Goal: Task Accomplishment & Management: Use online tool/utility

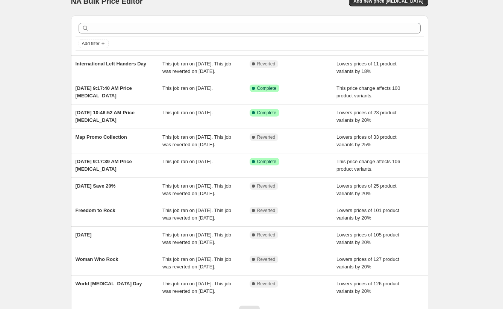
scroll to position [91, 0]
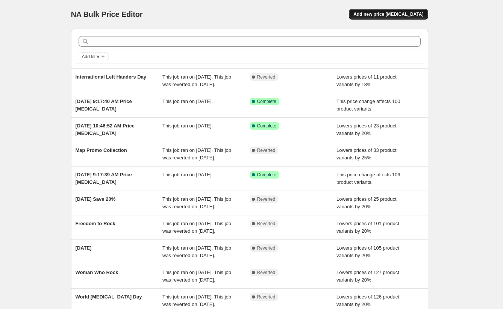
click at [414, 13] on span "Add new price change job" at bounding box center [388, 14] width 70 height 6
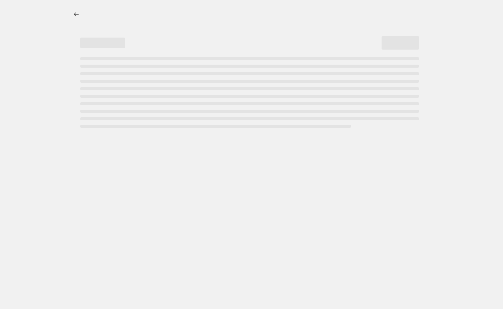
select select "percentage"
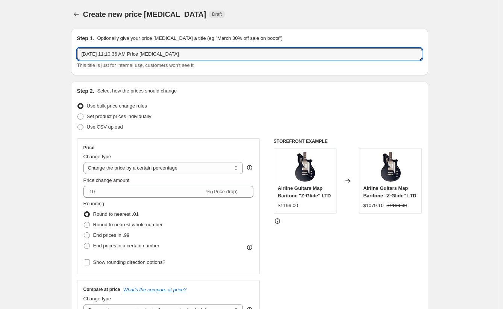
drag, startPoint x: 212, startPoint y: 52, endPoint x: -48, endPoint y: 31, distance: 261.0
click at [0, 31] on html "Home Settings Plans Skip to content Create new price change job. This page is r…" at bounding box center [251, 154] width 503 height 309
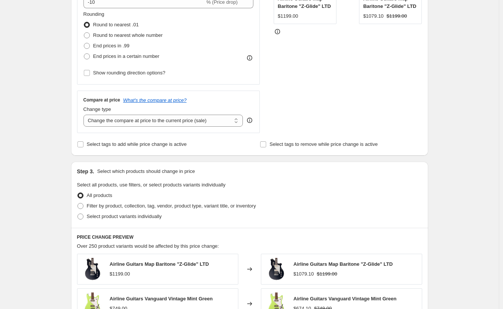
scroll to position [138, 0]
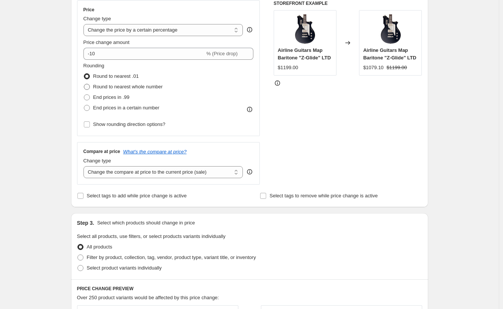
type input "Back to Old School"
click at [89, 85] on span at bounding box center [87, 87] width 6 height 6
click at [84, 84] on input "Round to nearest whole number" at bounding box center [84, 84] width 0 height 0
radio input "true"
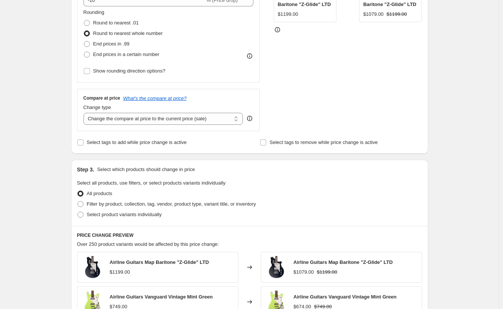
scroll to position [206, 0]
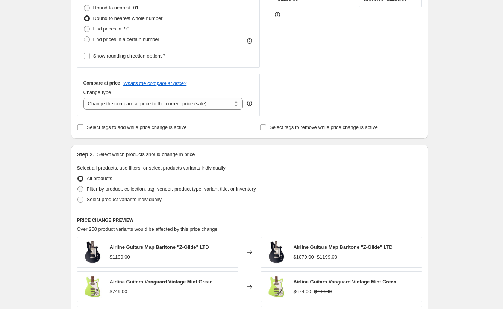
click at [83, 189] on span at bounding box center [80, 189] width 6 height 6
click at [78, 186] on input "Filter by product, collection, tag, vendor, product type, variant title, or inv…" at bounding box center [77, 186] width 0 height 0
radio input "true"
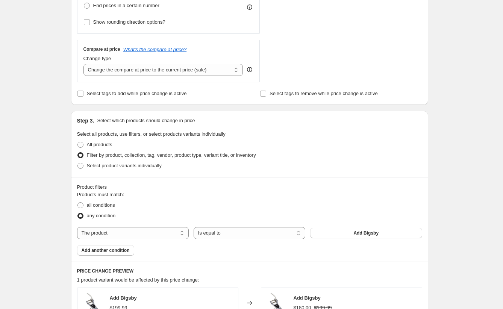
scroll to position [258, 0]
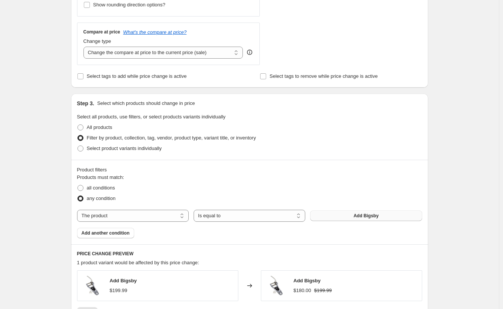
click at [322, 215] on button "Add Bigsby" at bounding box center [366, 216] width 112 height 11
click at [163, 218] on select "The product The product's collection The product's tag The product's vendor The…" at bounding box center [133, 216] width 112 height 12
select select "collection"
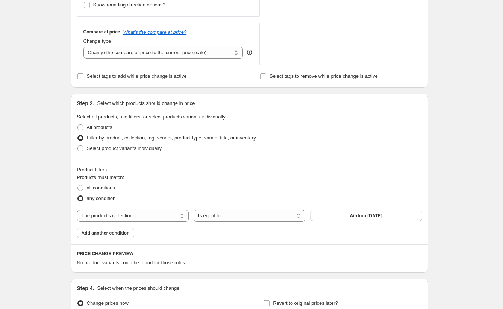
click at [334, 217] on button "Airdrop Aug 18 2025" at bounding box center [366, 216] width 112 height 11
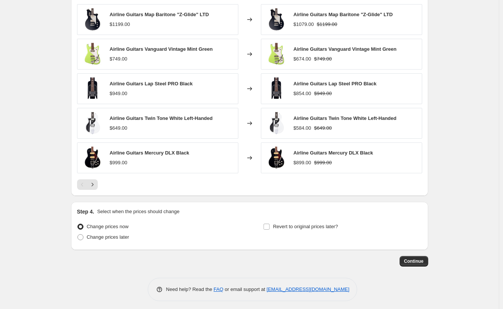
scroll to position [526, 0]
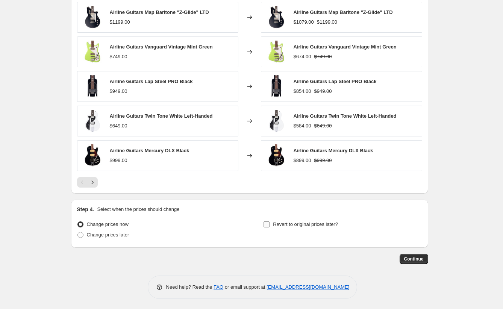
click at [270, 224] on input "Revert to original prices later?" at bounding box center [267, 224] width 6 height 6
checkbox input "true"
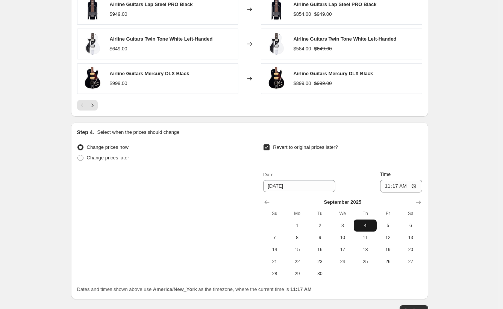
scroll to position [604, 0]
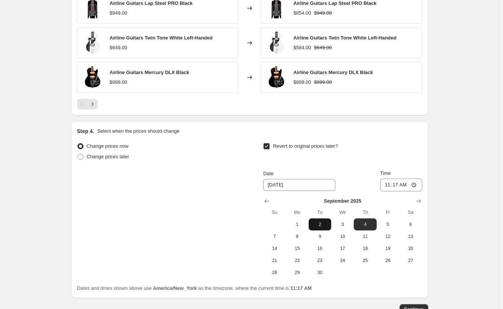
click at [322, 224] on span "2" at bounding box center [320, 224] width 17 height 6
type input "9/2/2025"
click at [388, 184] on input "11:17" at bounding box center [401, 185] width 42 height 13
type input "00:00"
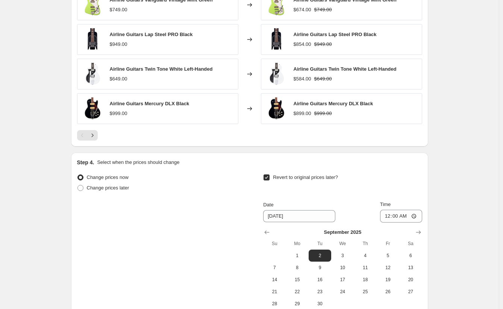
scroll to position [655, 0]
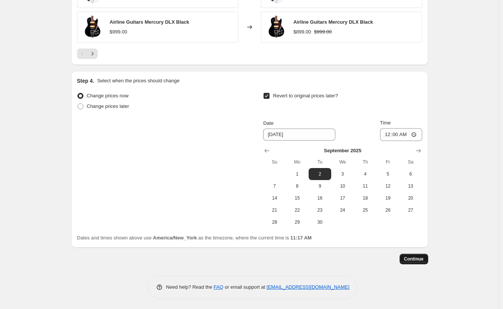
click at [424, 259] on span "Continue" at bounding box center [414, 259] width 20 height 6
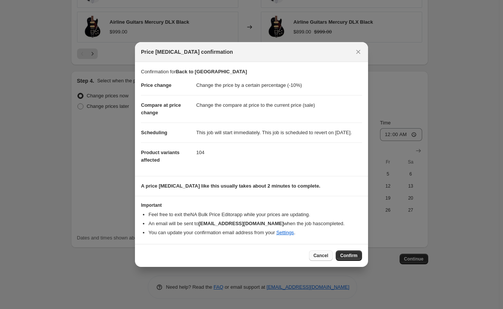
click at [323, 259] on span "Cancel" at bounding box center [321, 256] width 15 height 6
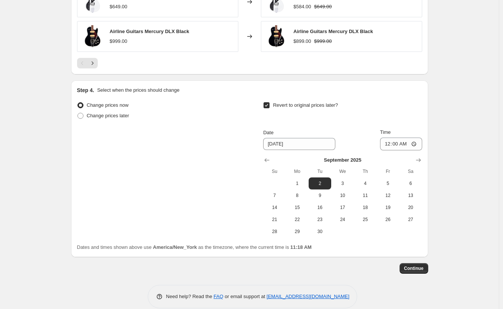
scroll to position [655, 0]
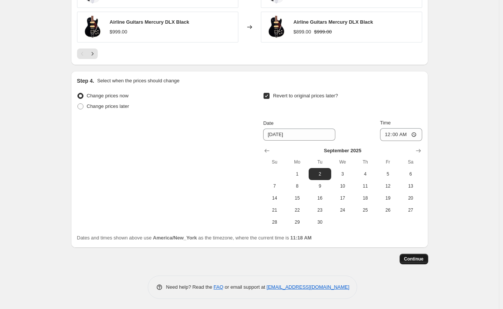
click at [407, 256] on span "Continue" at bounding box center [414, 259] width 20 height 6
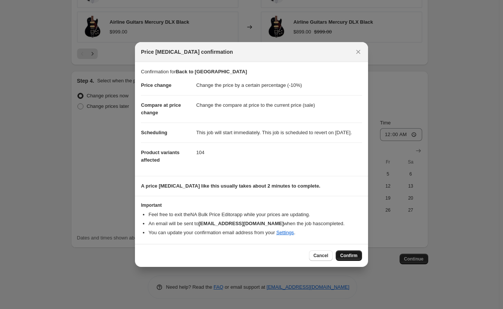
click at [353, 259] on span "Confirm" at bounding box center [348, 256] width 17 height 6
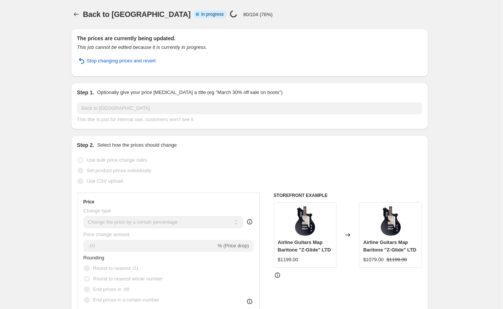
select select "percentage"
select select "collection"
